Goal: Information Seeking & Learning: Learn about a topic

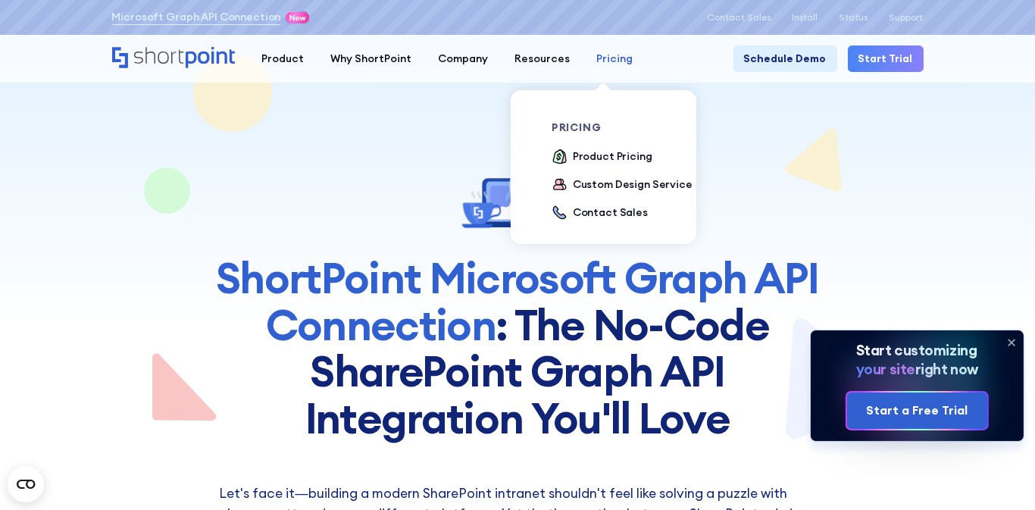
click at [608, 51] on div "Pricing" at bounding box center [614, 59] width 36 height 16
click at [573, 161] on div "Product Pricing" at bounding box center [613, 156] width 80 height 16
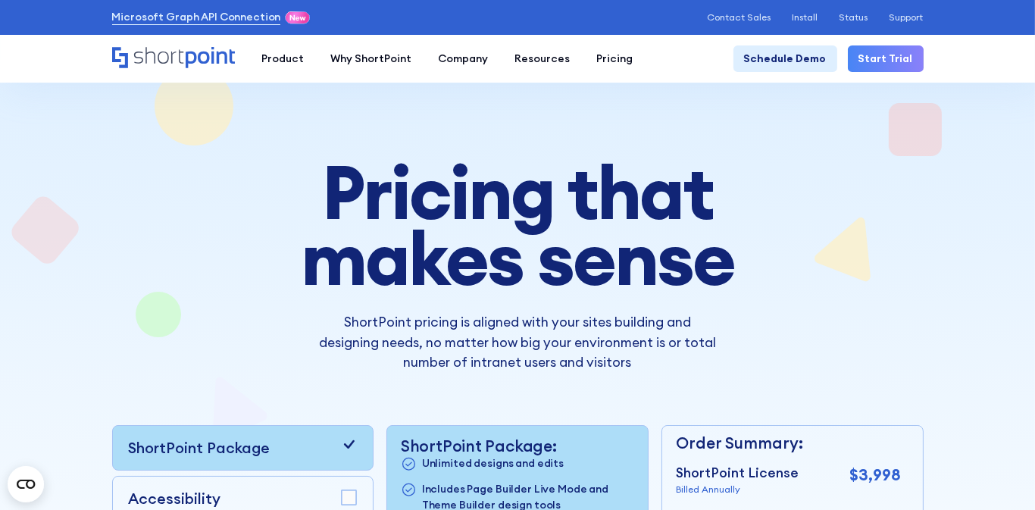
scroll to position [227, 0]
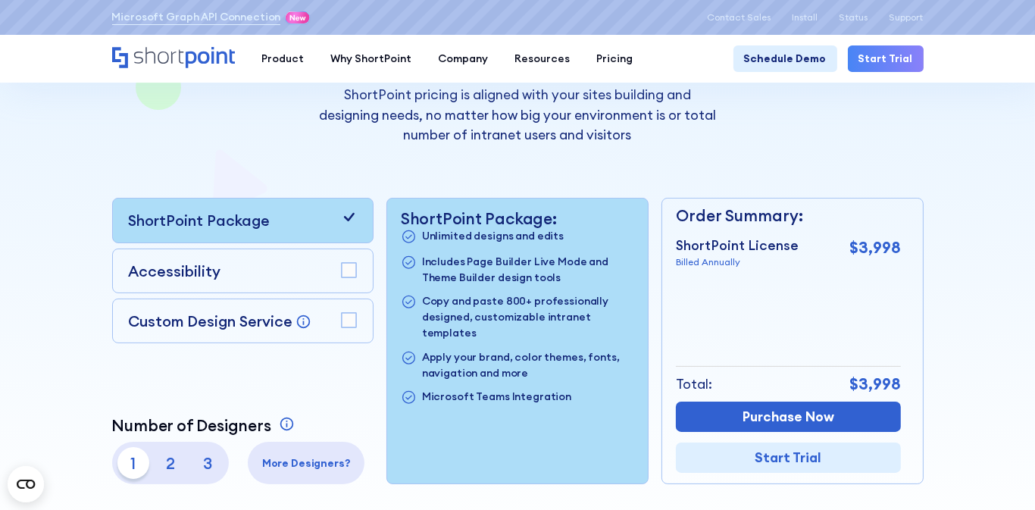
click at [348, 314] on rect at bounding box center [349, 320] width 14 height 14
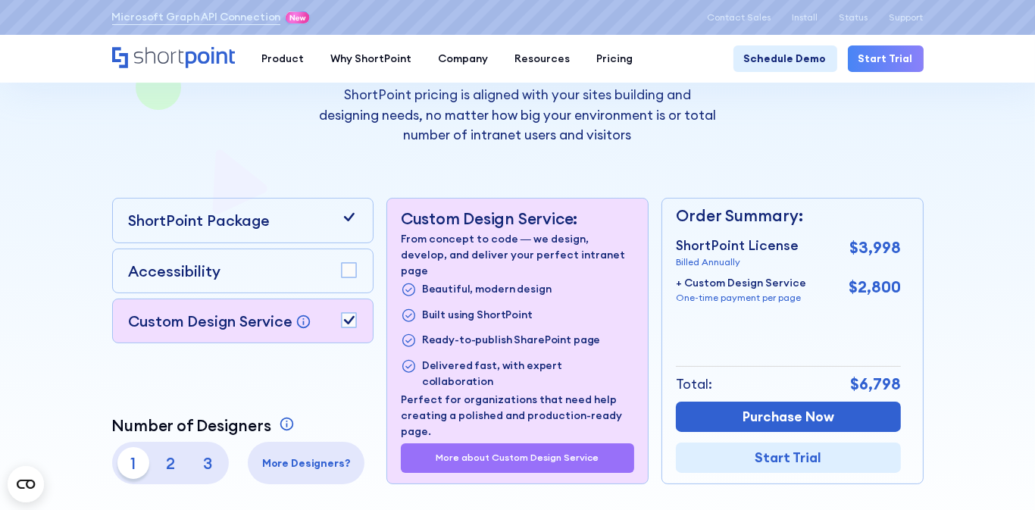
click at [346, 263] on rect at bounding box center [349, 270] width 14 height 14
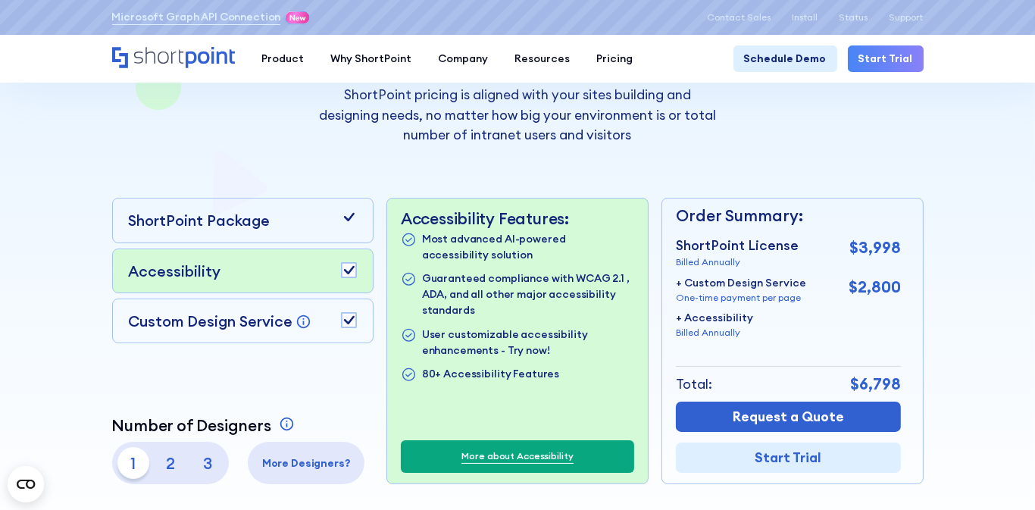
click at [166, 462] on p "2" at bounding box center [170, 463] width 32 height 32
drag, startPoint x: 133, startPoint y: 454, endPoint x: 154, endPoint y: 438, distance: 25.9
click at [137, 450] on p "1" at bounding box center [133, 463] width 32 height 32
click at [350, 310] on div "Custom Design Service Bring your dream design to life with our Custom Design Se…" at bounding box center [243, 321] width 228 height 22
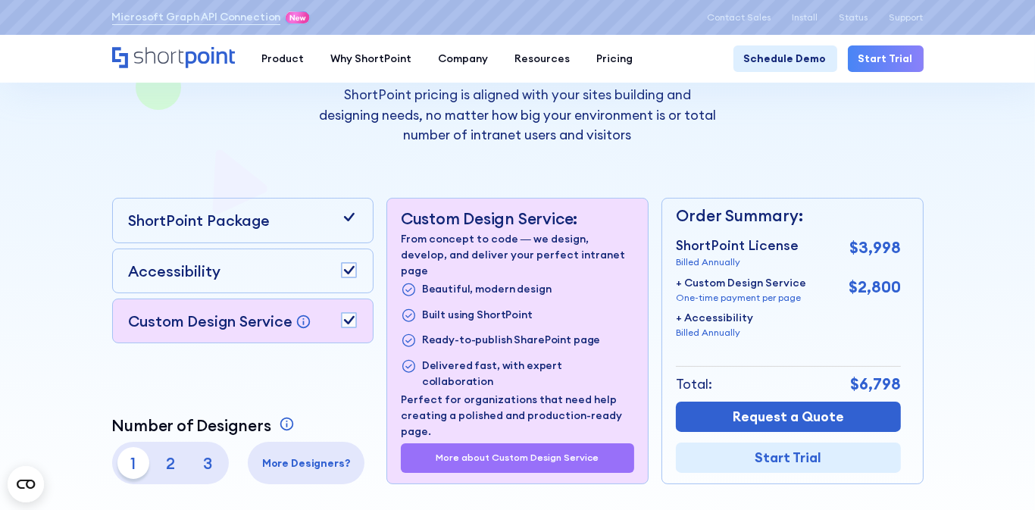
click at [345, 263] on rect at bounding box center [349, 270] width 14 height 14
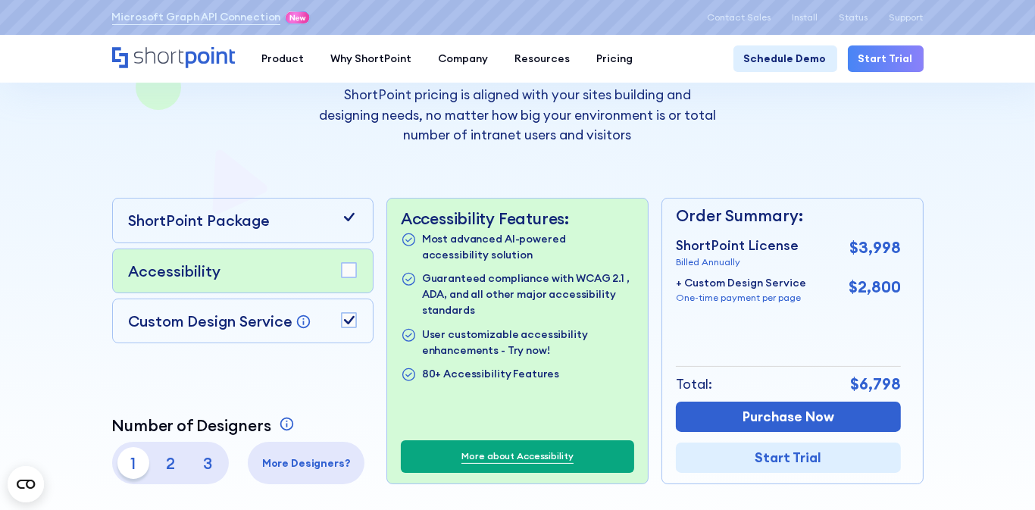
click at [348, 313] on rect at bounding box center [349, 320] width 14 height 14
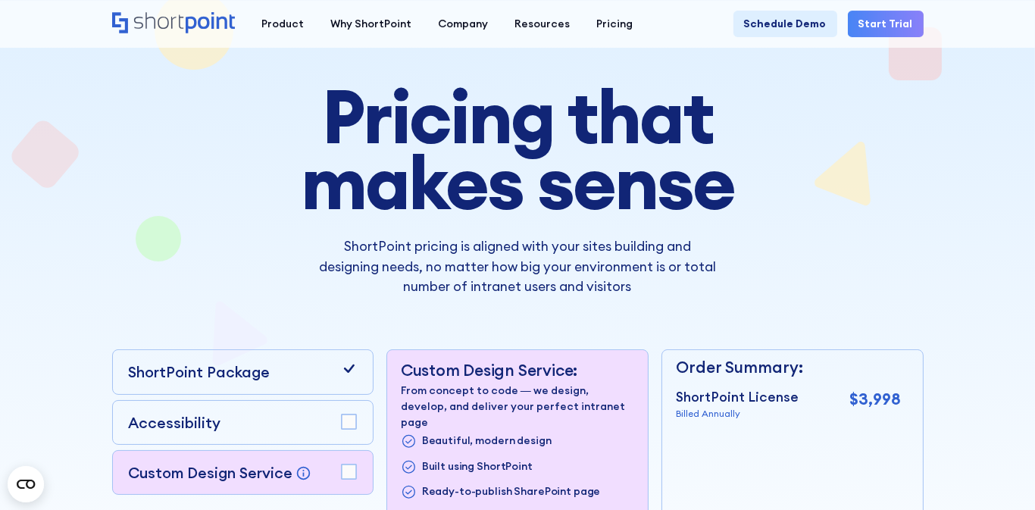
scroll to position [0, 0]
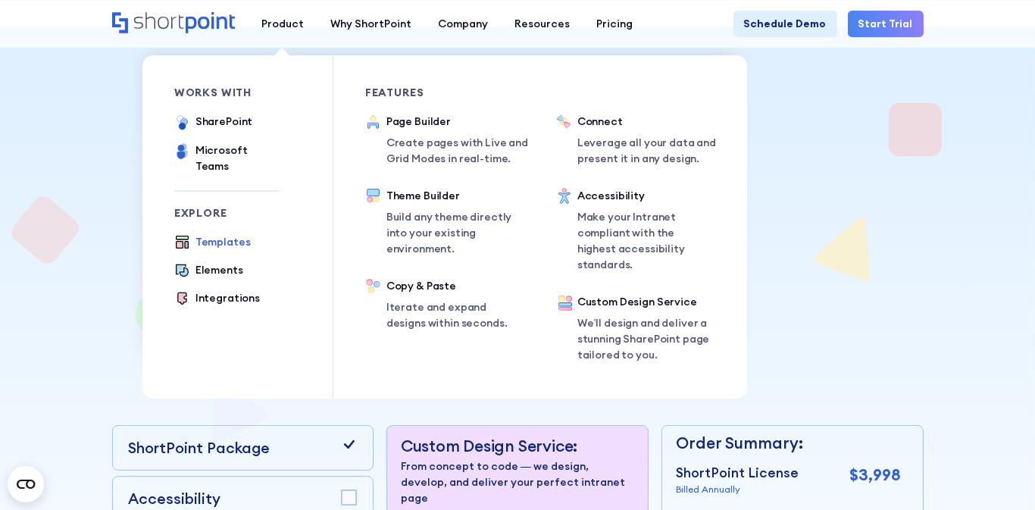
click at [212, 234] on div "Templates" at bounding box center [222, 242] width 55 height 16
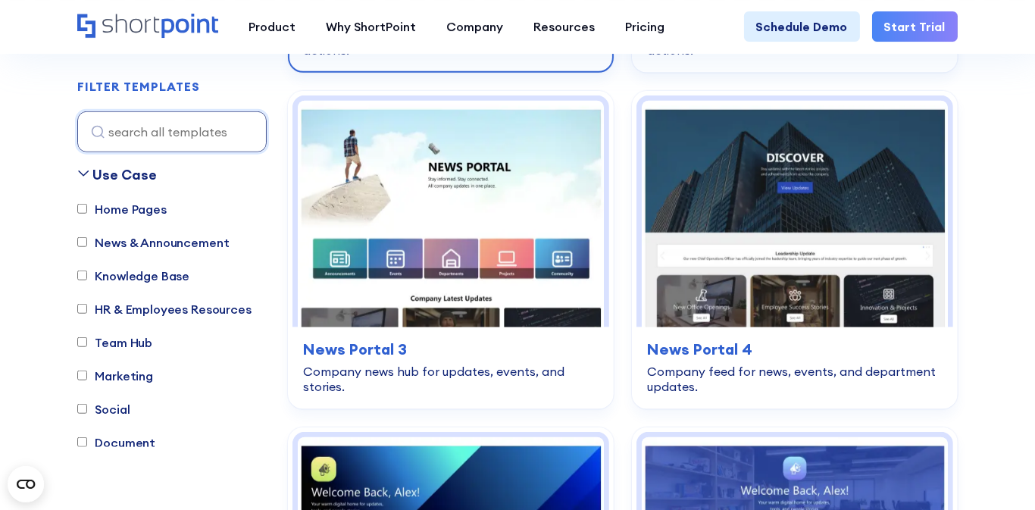
scroll to position [1060, 0]
